Goal: Task Accomplishment & Management: Manage account settings

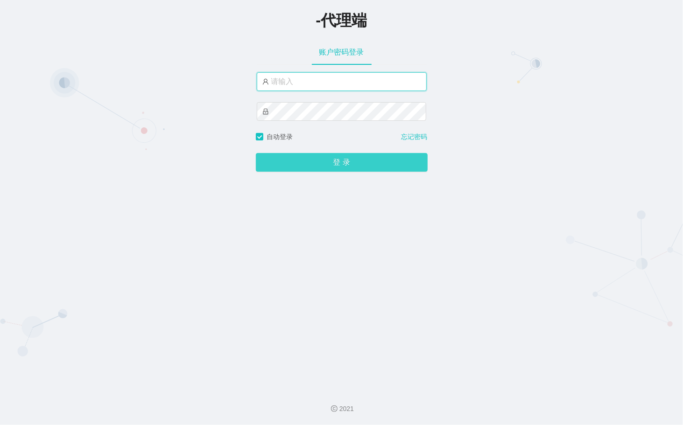
type input "xiaohei06"
click at [350, 155] on button "登 录" at bounding box center [342, 162] width 172 height 19
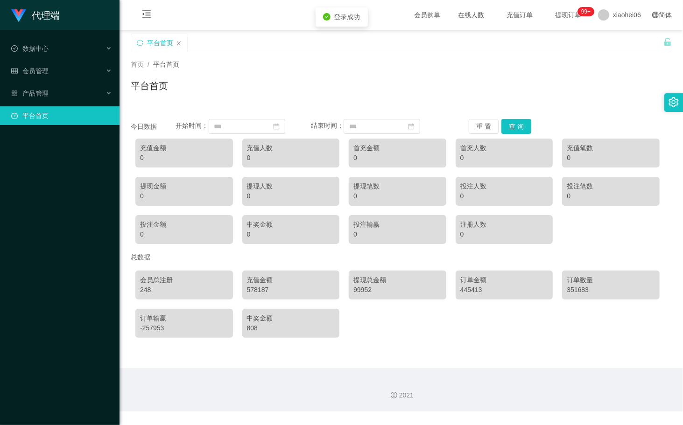
click at [381, 77] on div "首页 / 平台首页 / 平台首页" at bounding box center [401, 80] width 541 height 41
click at [37, 71] on span "会员管理" at bounding box center [29, 70] width 37 height 7
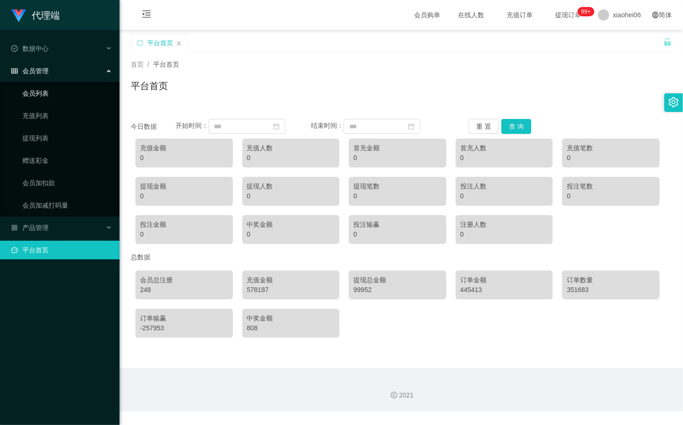
click at [50, 99] on link "会员列表" at bounding box center [67, 93] width 90 height 19
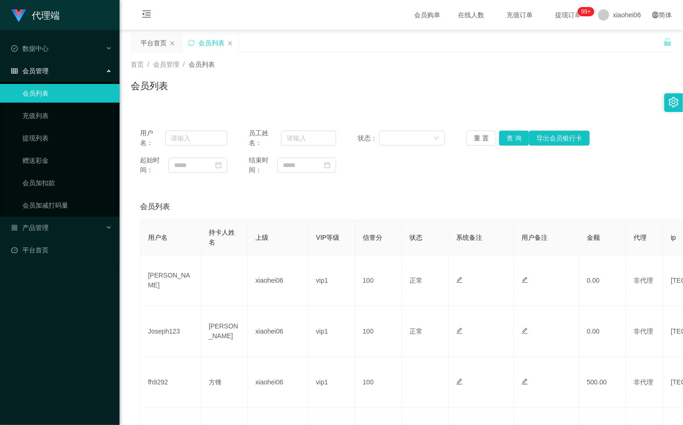
click at [308, 82] on div "会员列表" at bounding box center [401, 89] width 541 height 21
click at [48, 136] on link "提现列表" at bounding box center [67, 138] width 90 height 19
